Goal: Browse casually: Explore the website without a specific task or goal

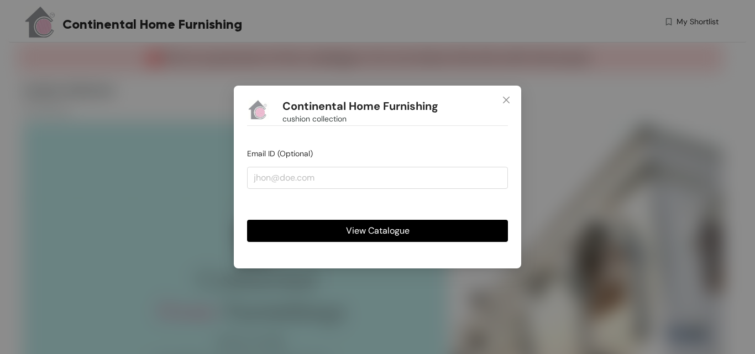
click at [369, 223] on button "View Catalogue" at bounding box center [377, 231] width 261 height 22
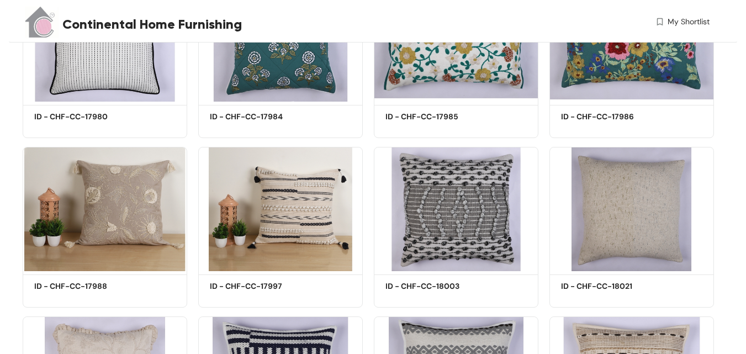
scroll to position [1734, 0]
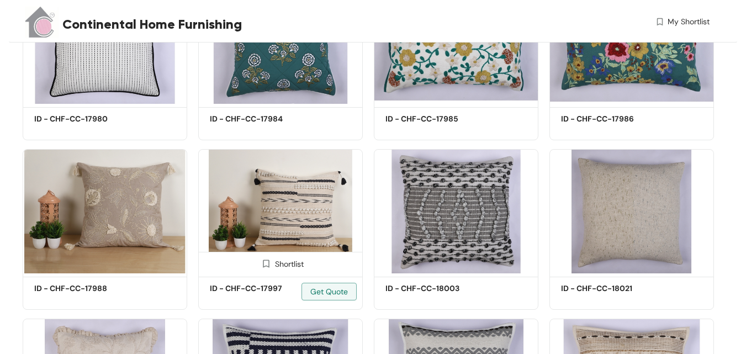
click at [320, 215] on img at bounding box center [280, 211] width 165 height 124
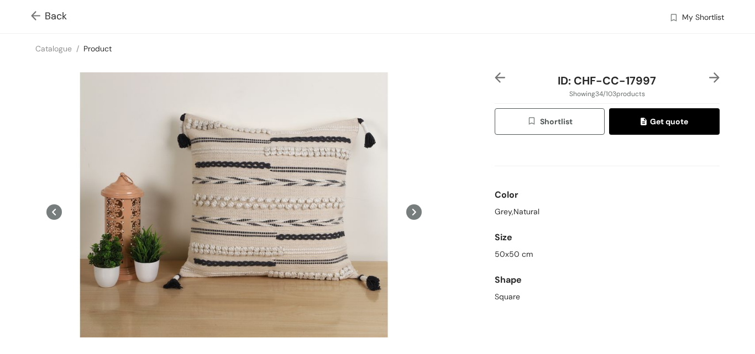
click at [412, 210] on icon at bounding box center [413, 211] width 15 height 15
click at [406, 210] on icon at bounding box center [413, 211] width 15 height 15
click at [59, 213] on icon at bounding box center [53, 211] width 15 height 15
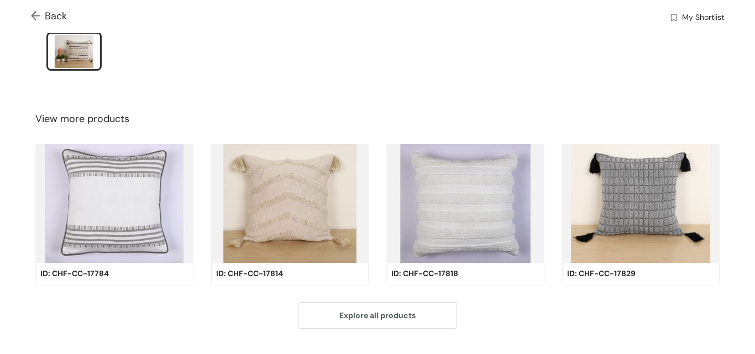
click at [283, 179] on img at bounding box center [290, 203] width 158 height 119
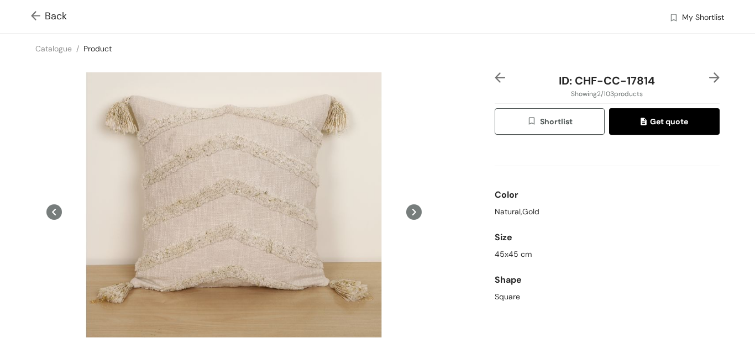
click at [407, 208] on icon at bounding box center [413, 211] width 15 height 15
click at [415, 214] on icon at bounding box center [413, 211] width 15 height 15
click at [409, 213] on icon at bounding box center [413, 211] width 15 height 15
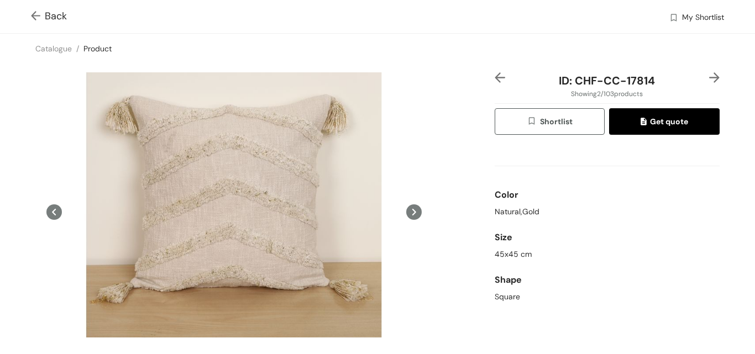
click at [409, 213] on icon at bounding box center [413, 211] width 15 height 15
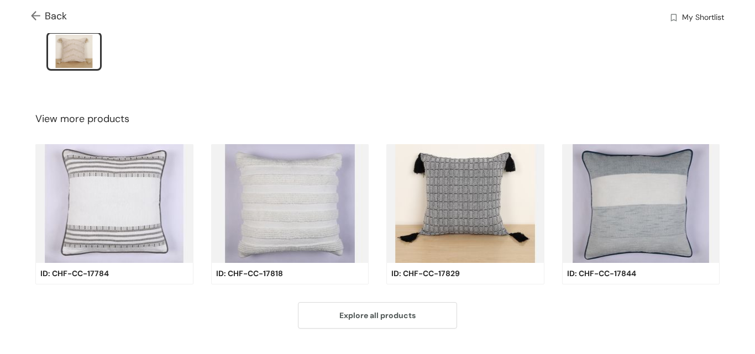
click at [462, 172] on img at bounding box center [465, 203] width 158 height 119
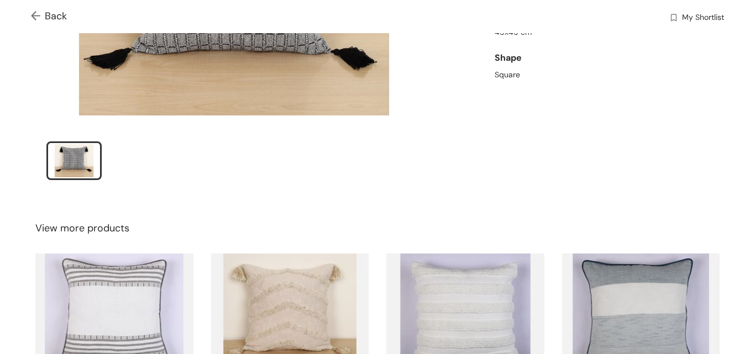
scroll to position [221, 0]
